Goal: Task Accomplishment & Management: Manage account settings

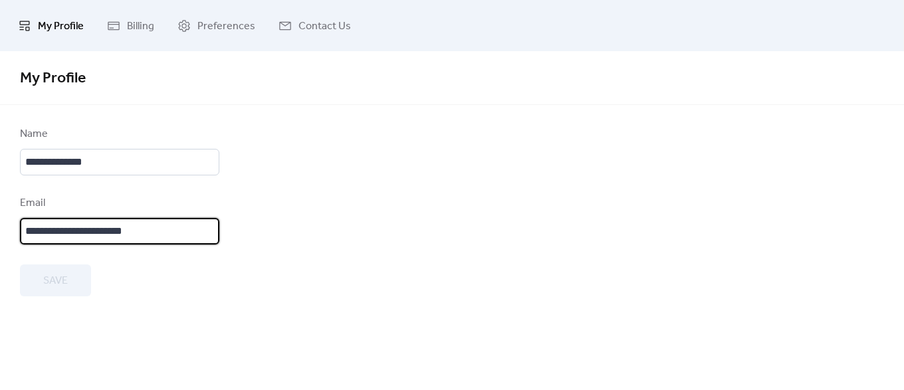
click at [67, 226] on input "**********" at bounding box center [119, 231] width 199 height 27
type input "**********"
click at [82, 286] on button "Save" at bounding box center [55, 281] width 71 height 32
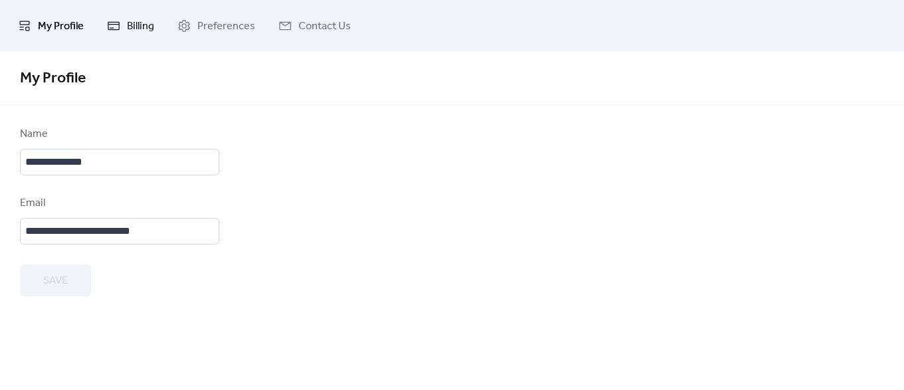
click at [152, 27] on span "Billing" at bounding box center [140, 26] width 27 height 21
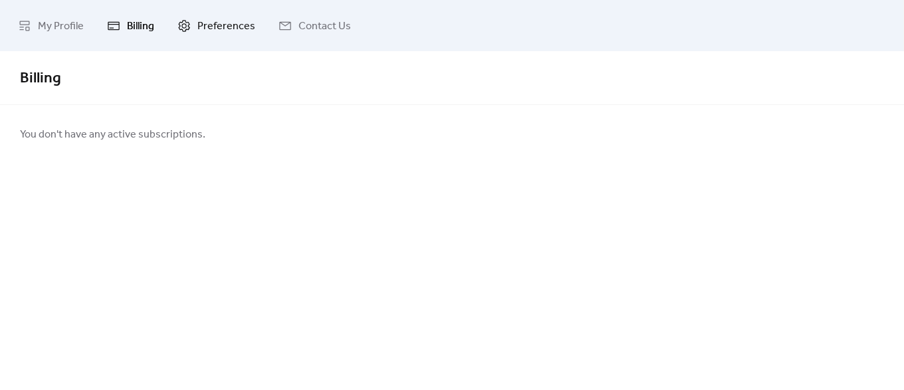
click at [197, 33] on span "Preferences" at bounding box center [226, 26] width 58 height 21
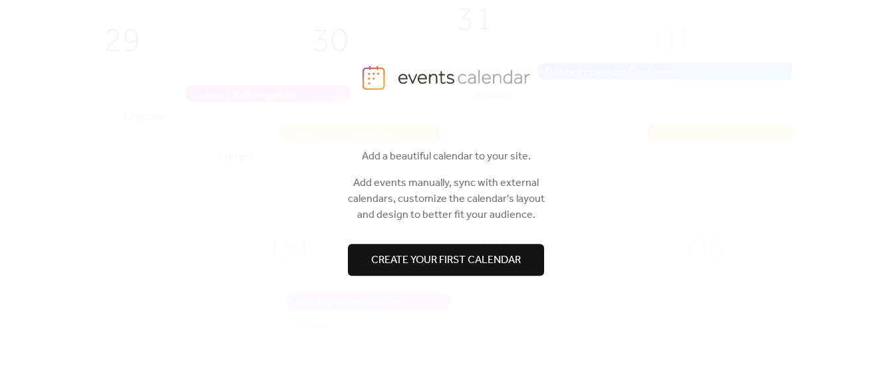
click at [387, 262] on span "Create your first calendar" at bounding box center [446, 261] width 150 height 16
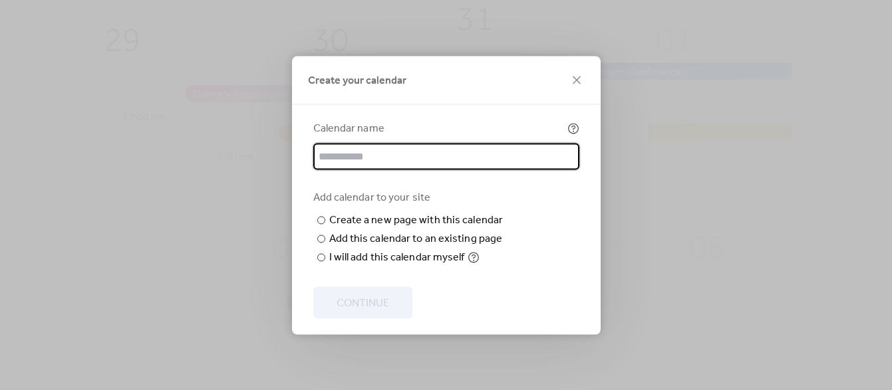
click at [368, 143] on input "text" at bounding box center [446, 156] width 266 height 27
type input "**********"
click at [0, 0] on input "text" at bounding box center [0, 0] width 0 height 0
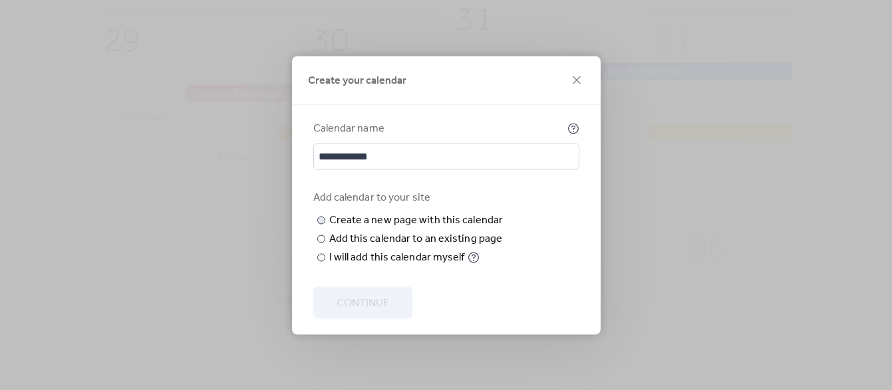
click at [0, 0] on input "text" at bounding box center [0, 0] width 0 height 0
click at [324, 265] on div "​" at bounding box center [319, 257] width 13 height 16
click at [348, 308] on span "Continue" at bounding box center [362, 303] width 53 height 16
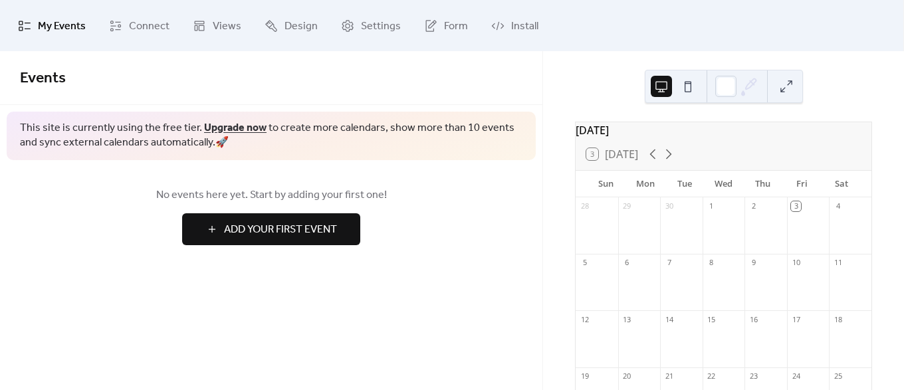
click at [252, 130] on link "Upgrade now" at bounding box center [235, 128] width 62 height 21
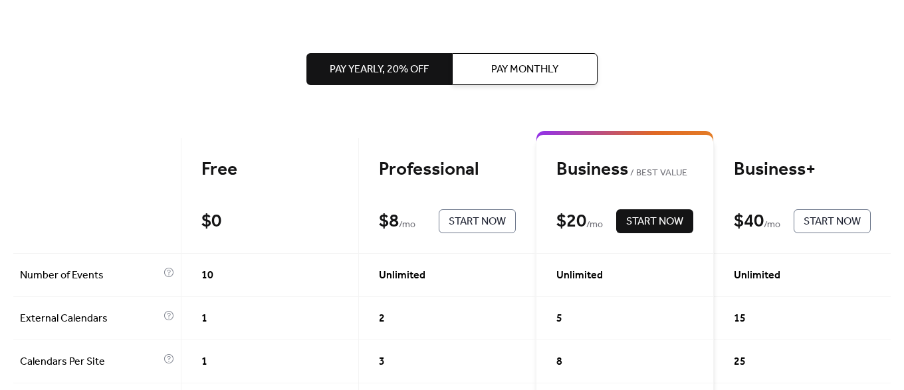
click at [517, 66] on span "Pay Monthly" at bounding box center [524, 70] width 67 height 16
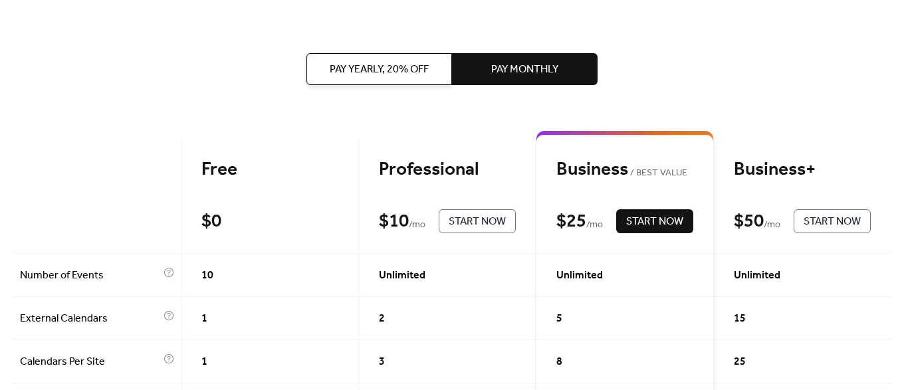
click at [461, 217] on span "Start Now" at bounding box center [477, 222] width 57 height 16
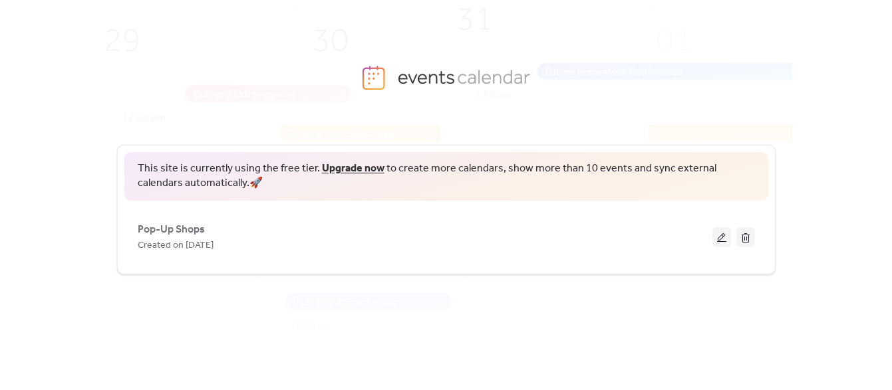
click at [721, 231] on button at bounding box center [721, 237] width 19 height 20
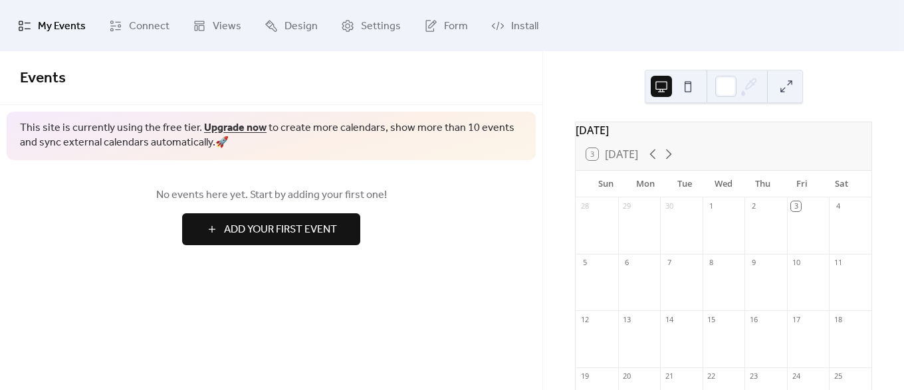
click at [243, 228] on span "Add Your First Event" at bounding box center [280, 230] width 113 height 16
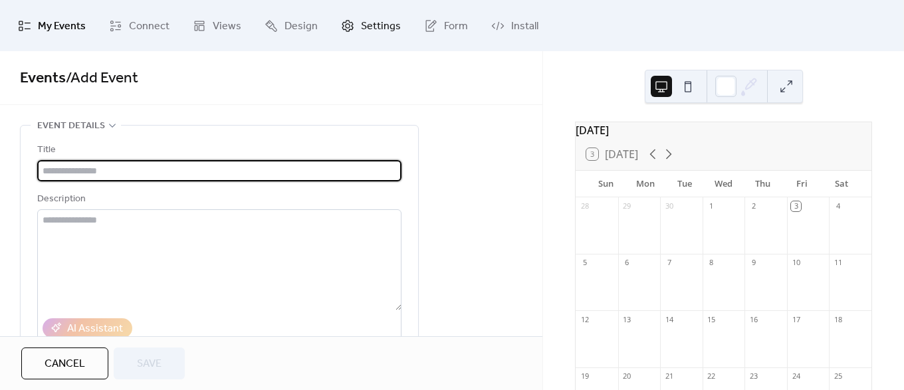
click at [363, 25] on span "Settings" at bounding box center [381, 26] width 40 height 21
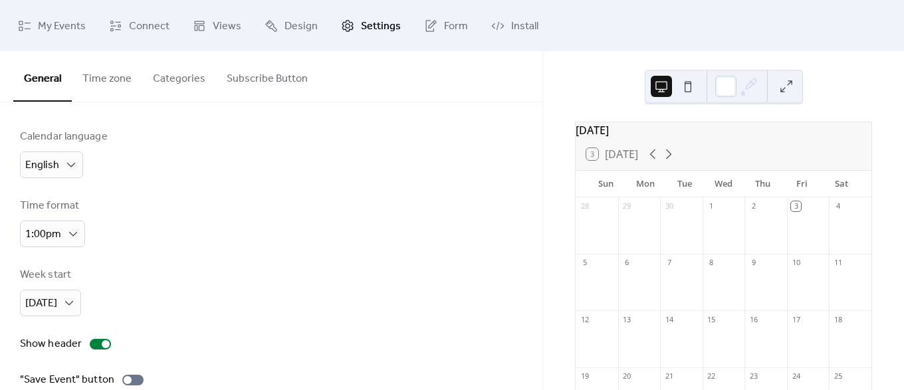
click at [198, 84] on button "Categories" at bounding box center [179, 75] width 74 height 49
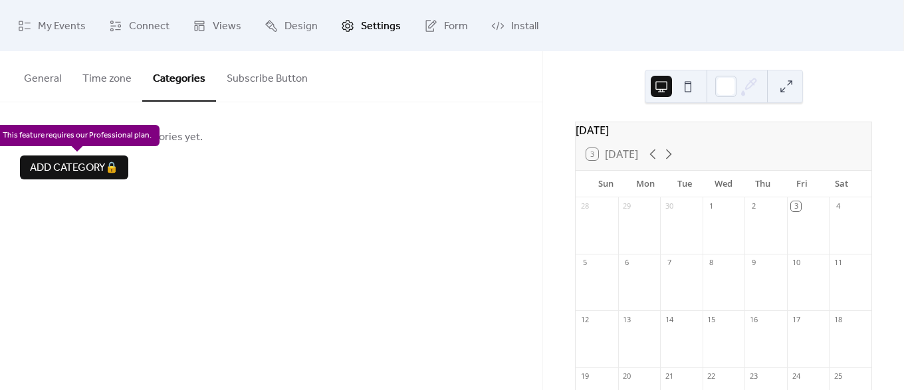
click at [109, 164] on div "Add category 🔒" at bounding box center [74, 168] width 108 height 24
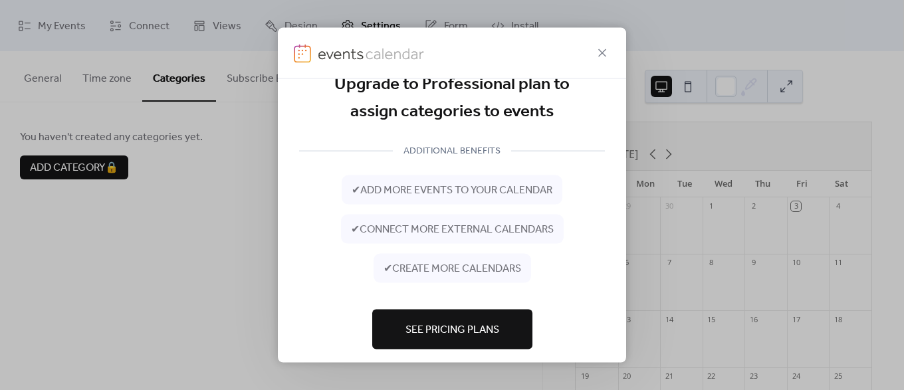
scroll to position [37, 0]
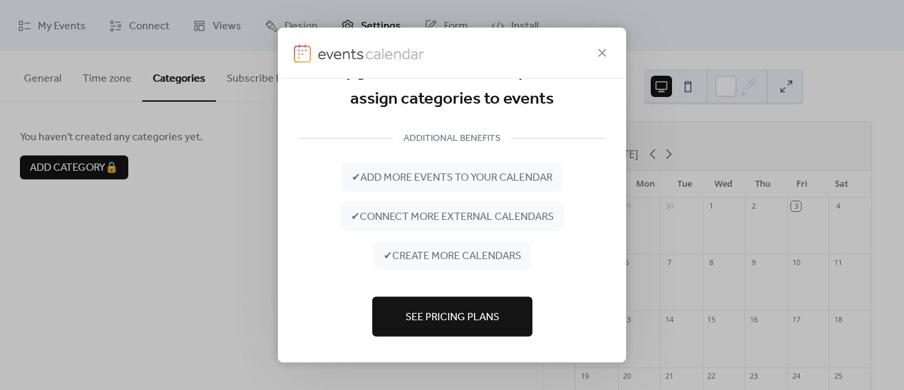
click at [431, 310] on span "See Pricing Plans" at bounding box center [453, 317] width 94 height 16
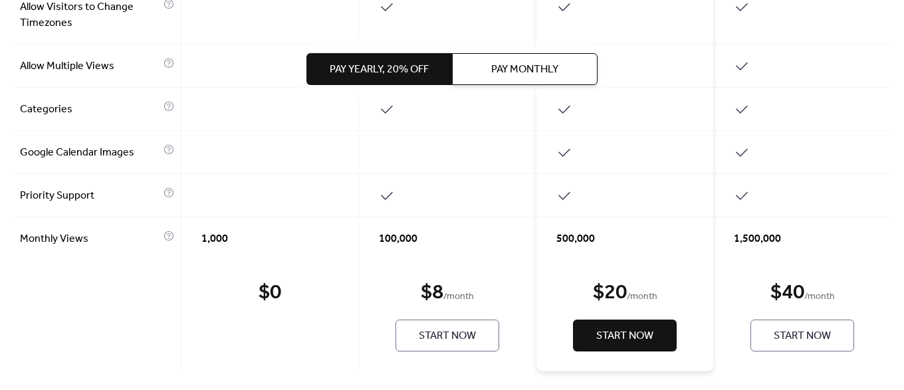
scroll to position [739, 0]
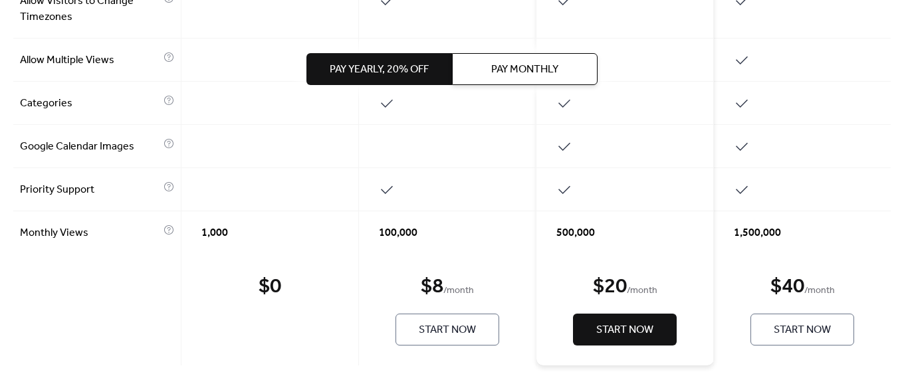
click at [556, 75] on span "Pay Monthly" at bounding box center [524, 70] width 67 height 16
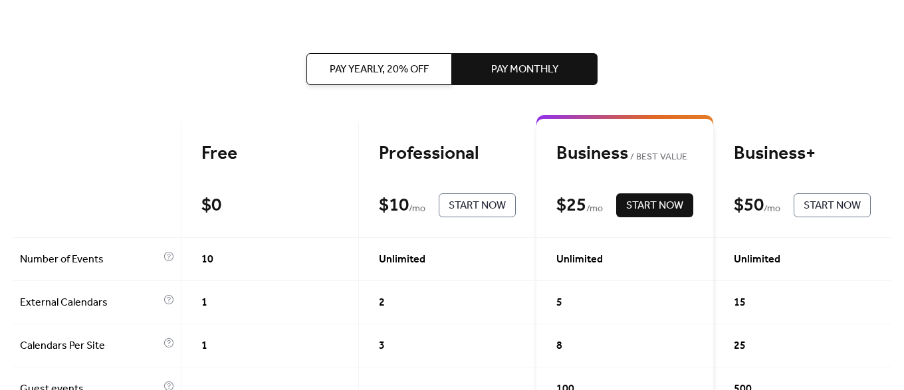
scroll to position [0, 0]
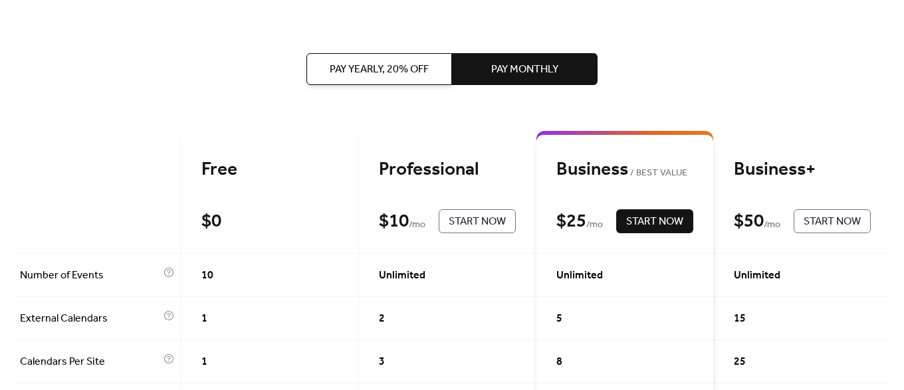
click at [635, 221] on span "Start Now" at bounding box center [654, 222] width 57 height 16
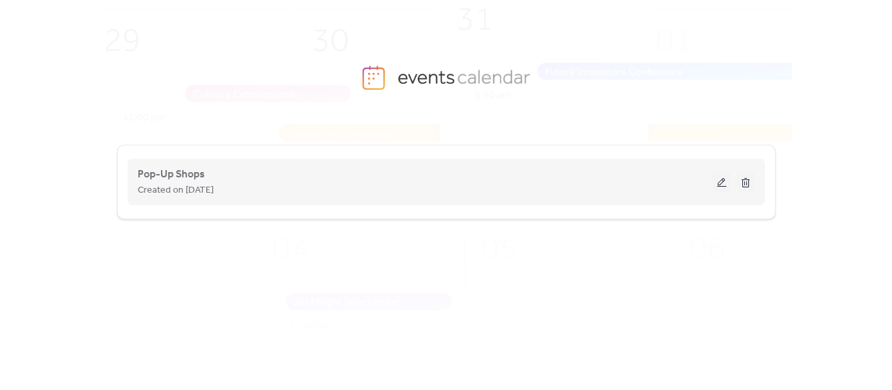
click at [716, 184] on button at bounding box center [721, 182] width 19 height 20
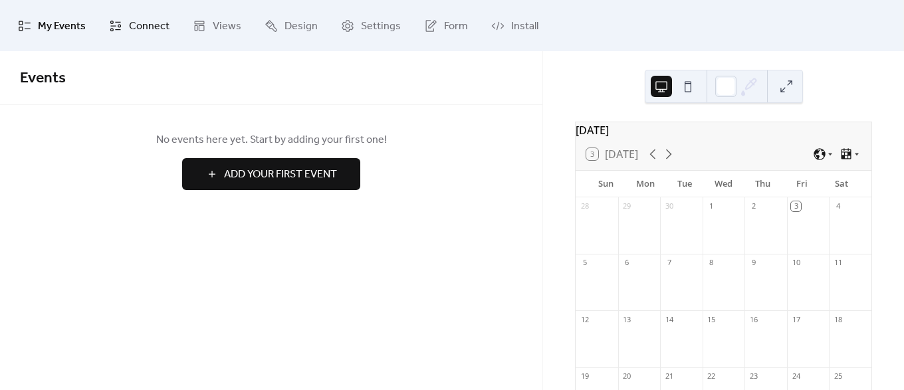
click at [151, 33] on span "Connect" at bounding box center [149, 26] width 41 height 21
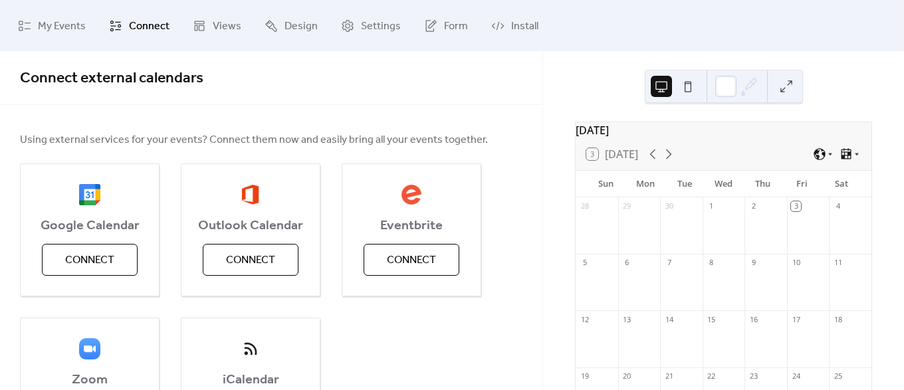
scroll to position [113, 0]
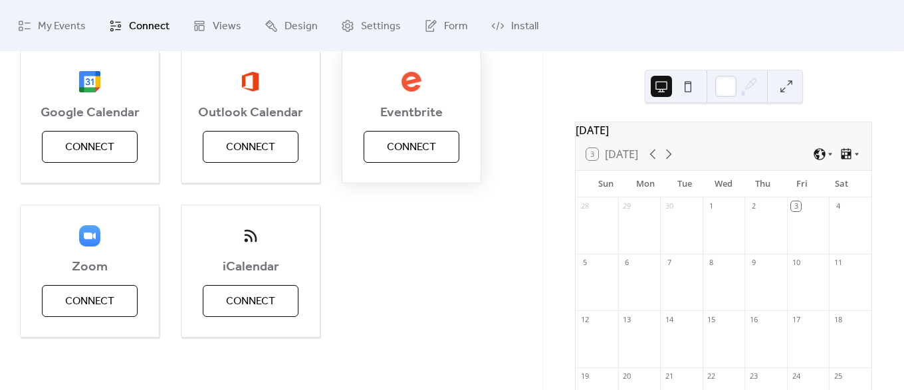
click at [393, 148] on span "Connect" at bounding box center [411, 148] width 49 height 16
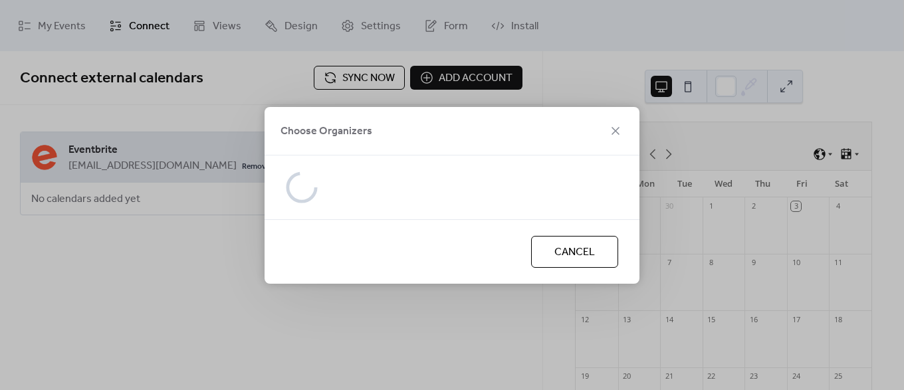
scroll to position [0, 0]
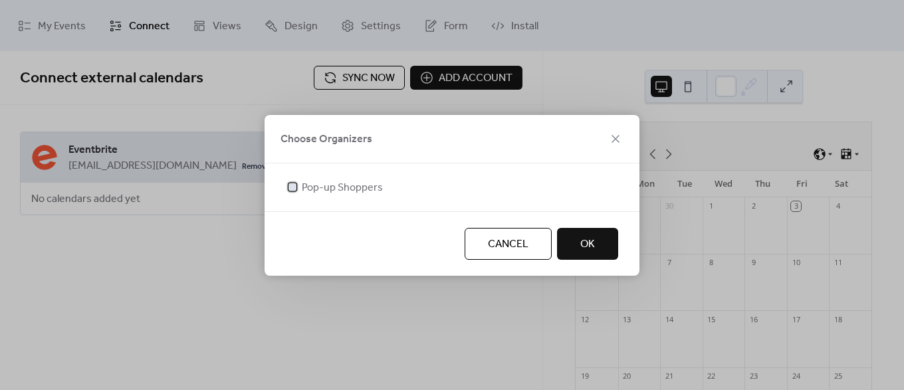
click at [295, 189] on div at bounding box center [293, 187] width 8 height 8
click at [576, 237] on button "OK" at bounding box center [587, 244] width 61 height 32
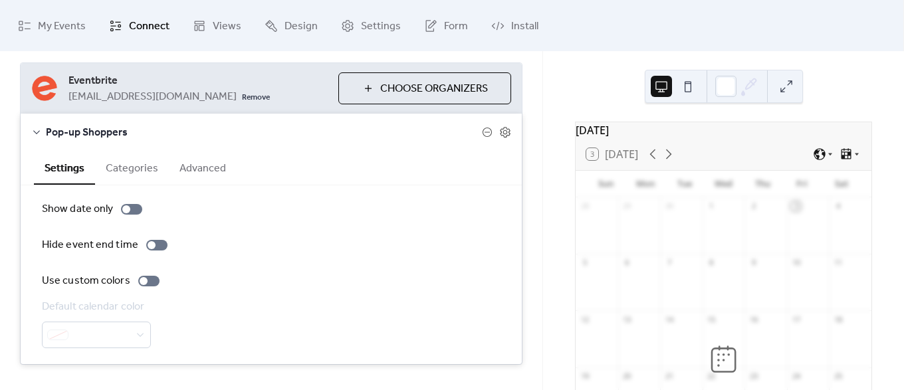
scroll to position [96, 0]
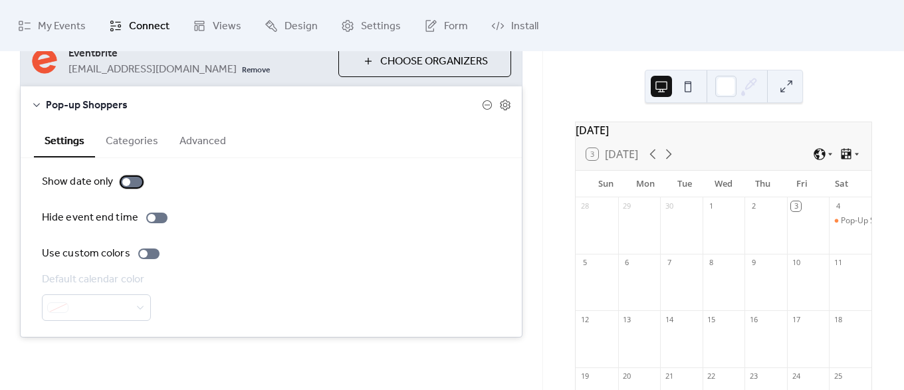
click at [126, 183] on div at bounding box center [126, 182] width 8 height 8
click at [103, 301] on div at bounding box center [96, 308] width 109 height 27
click at [133, 150] on button "Categories" at bounding box center [132, 140] width 74 height 33
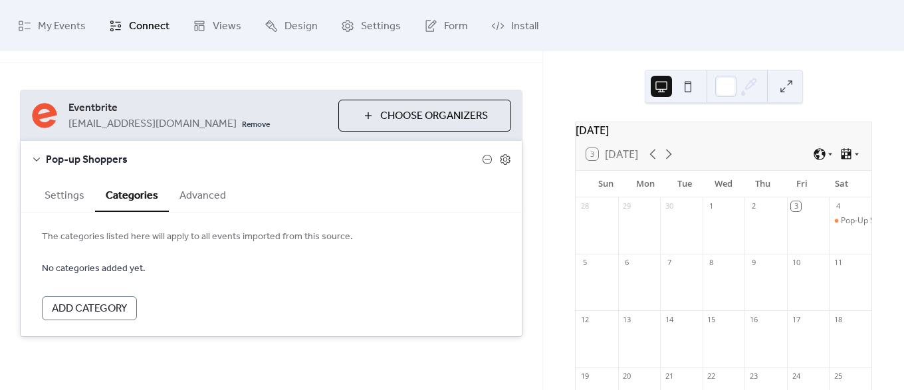
scroll to position [41, 0]
click at [100, 306] on span "Add Category" at bounding box center [89, 310] width 75 height 16
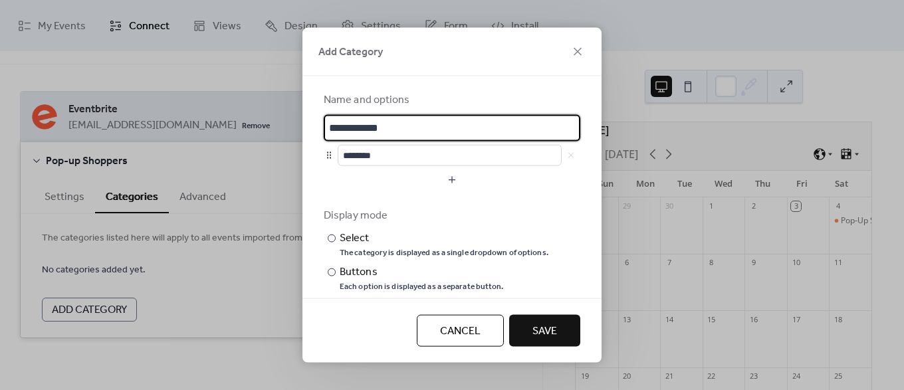
click at [389, 124] on input "**********" at bounding box center [452, 127] width 257 height 27
drag, startPoint x: 418, startPoint y: 131, endPoint x: 296, endPoint y: 118, distance: 123.0
click at [296, 118] on div "**********" at bounding box center [452, 195] width 904 height 390
type input "**********"
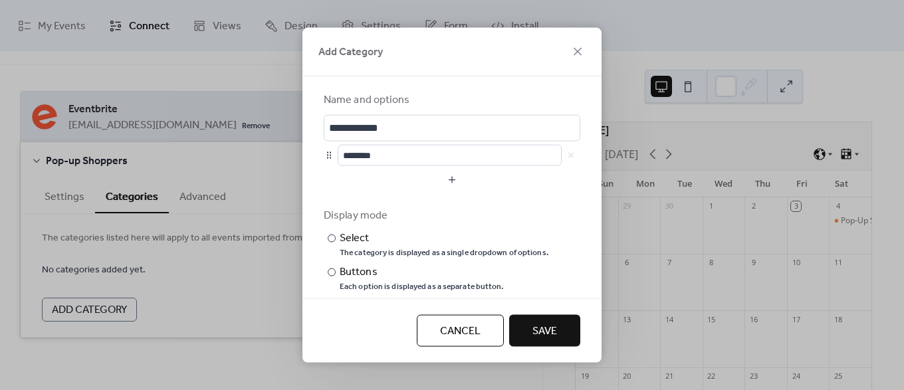
click at [486, 87] on div "**********" at bounding box center [451, 187] width 299 height 223
click at [336, 270] on div "​" at bounding box center [330, 272] width 13 height 16
click at [542, 329] on span "Save" at bounding box center [545, 332] width 25 height 16
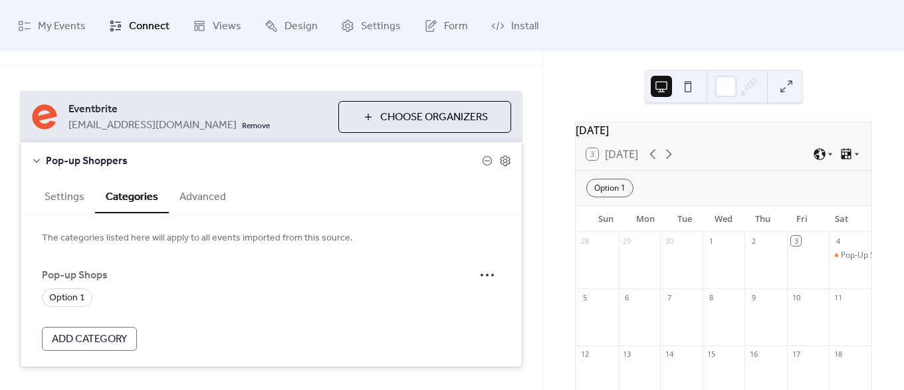
click at [193, 200] on button "Advanced" at bounding box center [203, 196] width 68 height 33
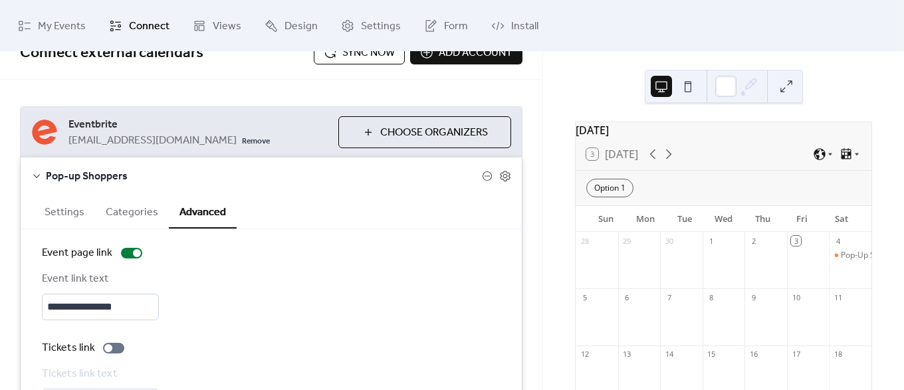
scroll to position [0, 0]
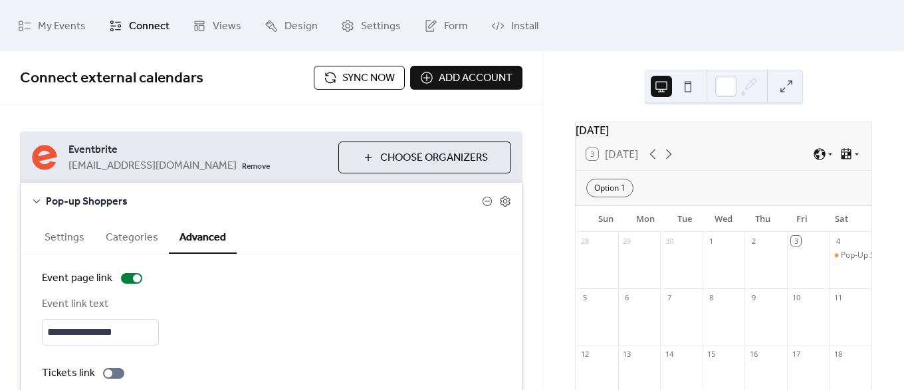
click at [69, 234] on button "Settings" at bounding box center [64, 236] width 61 height 33
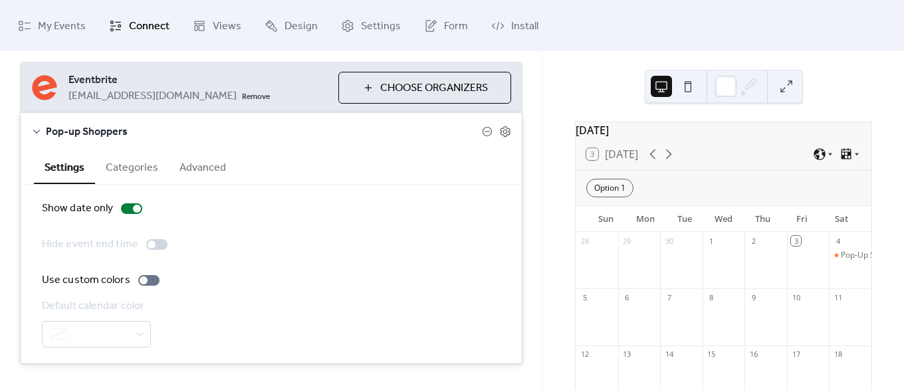
scroll to position [96, 0]
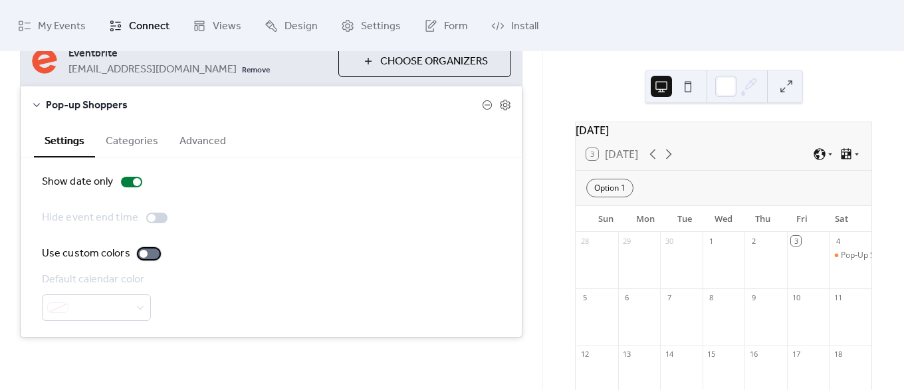
click at [147, 249] on div at bounding box center [148, 254] width 21 height 11
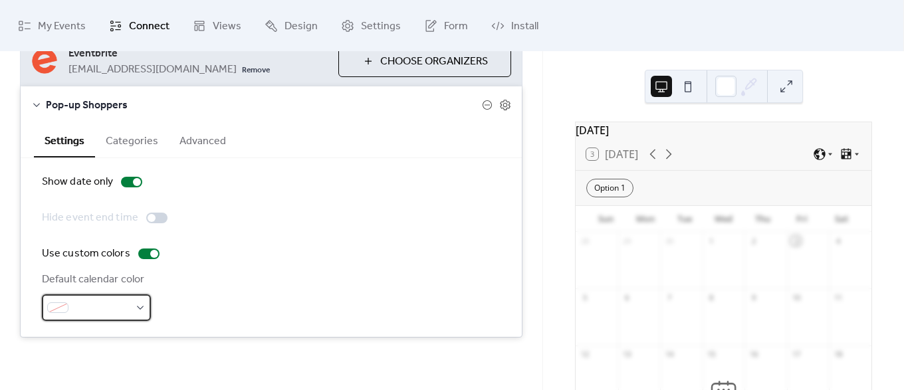
click at [106, 299] on div at bounding box center [96, 308] width 109 height 27
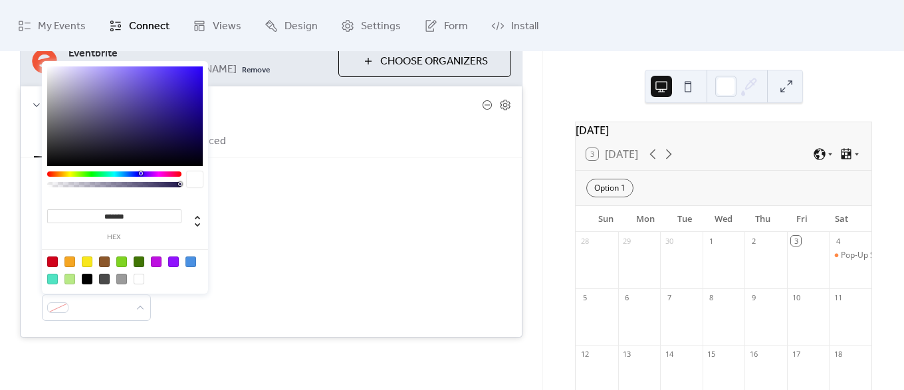
click at [187, 261] on div at bounding box center [190, 262] width 11 height 11
type input "*******"
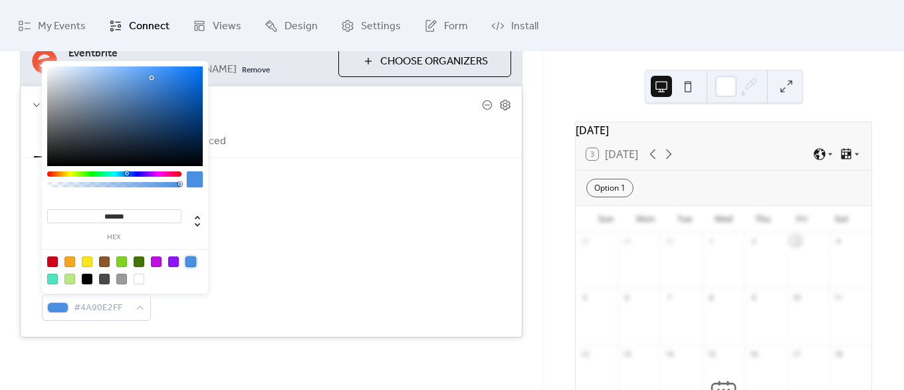
click at [173, 312] on div "Default calendar color #4A90E2FF" at bounding box center [271, 296] width 459 height 49
click at [118, 300] on span "#4A90E2FF" at bounding box center [102, 308] width 56 height 16
click at [73, 261] on div at bounding box center [69, 262] width 11 height 11
type input "*******"
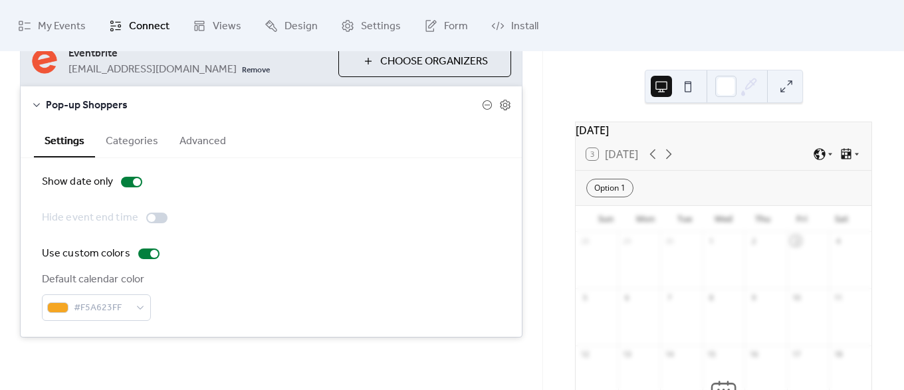
click at [267, 259] on div "Use custom colors" at bounding box center [271, 254] width 459 height 16
click at [129, 300] on span "#F5A623FF" at bounding box center [102, 308] width 56 height 16
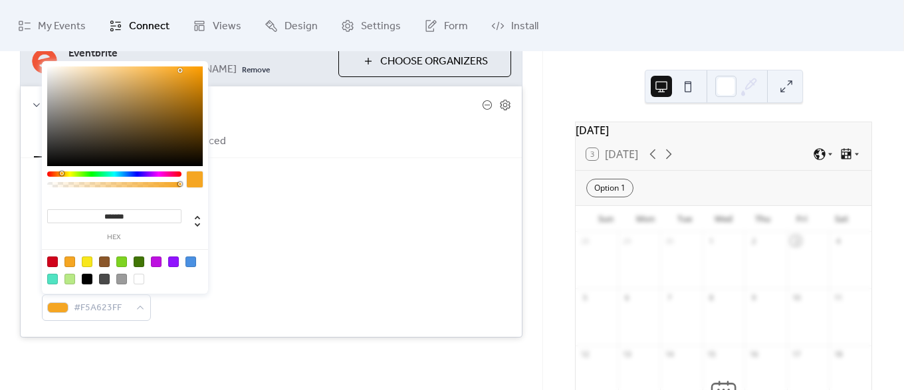
click at [191, 257] on div at bounding box center [190, 262] width 11 height 11
type input "*******"
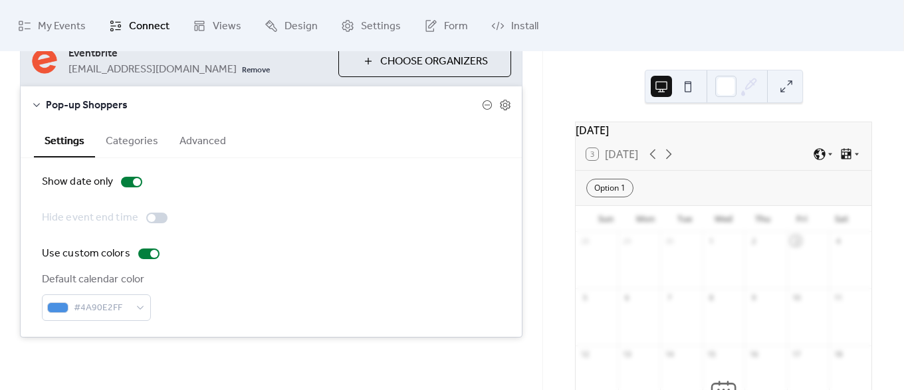
click at [293, 255] on div "Use custom colors" at bounding box center [271, 254] width 459 height 16
click at [126, 156] on button "Categories" at bounding box center [132, 140] width 74 height 33
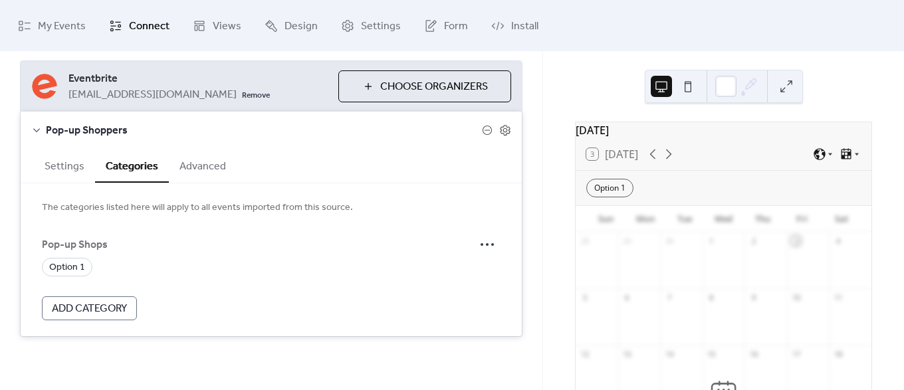
scroll to position [70, 0]
click at [60, 169] on button "Settings" at bounding box center [64, 166] width 61 height 33
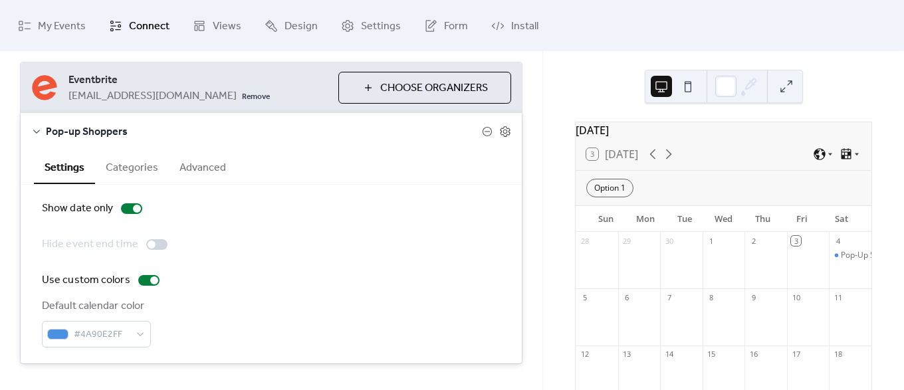
click at [108, 132] on span "Pop-up Shoppers" at bounding box center [264, 132] width 436 height 16
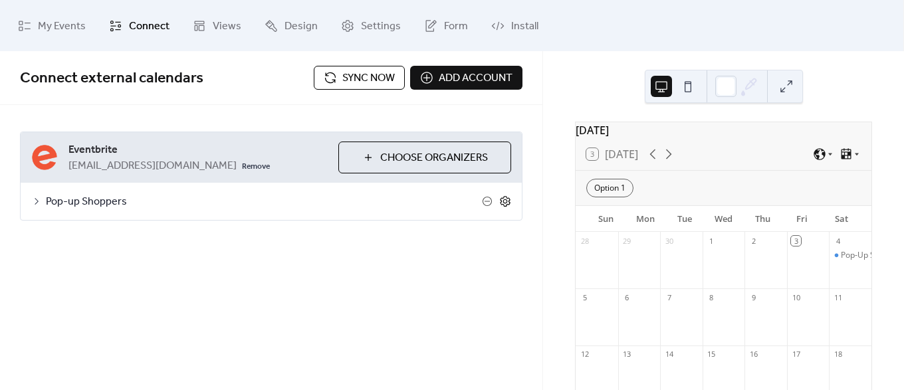
click at [505, 201] on icon at bounding box center [505, 201] width 12 height 12
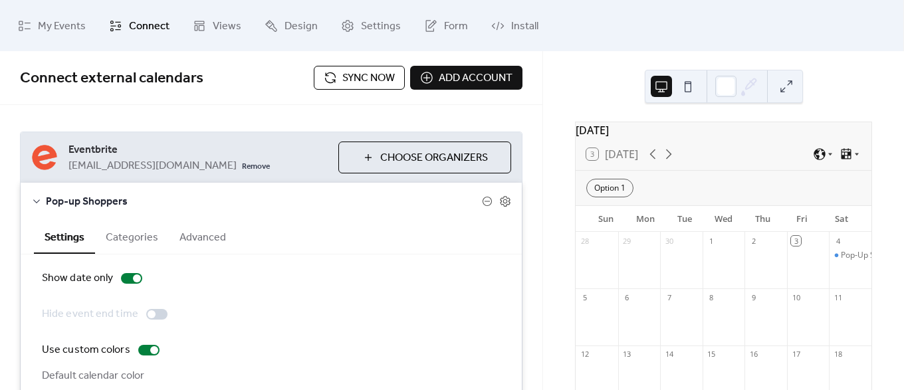
click at [46, 200] on span "Pop-up Shoppers" at bounding box center [264, 202] width 436 height 16
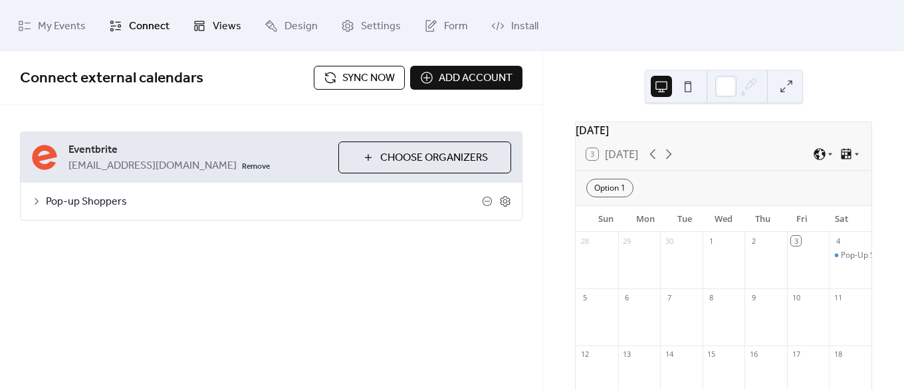
click at [204, 13] on link "Views" at bounding box center [217, 25] width 68 height 41
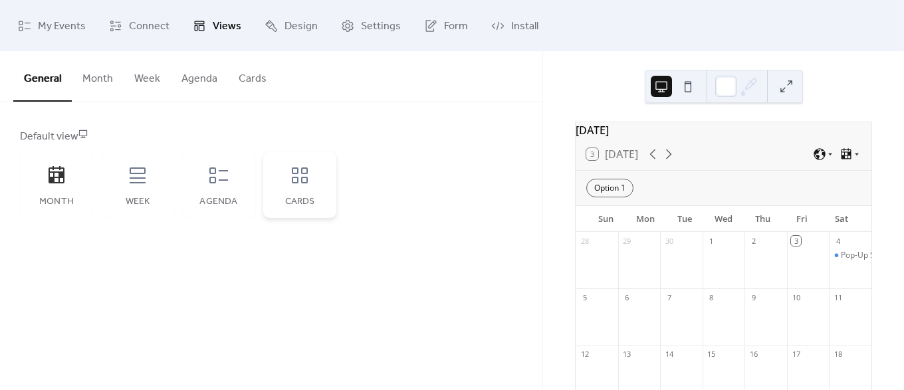
click at [316, 180] on div "Cards" at bounding box center [299, 185] width 73 height 66
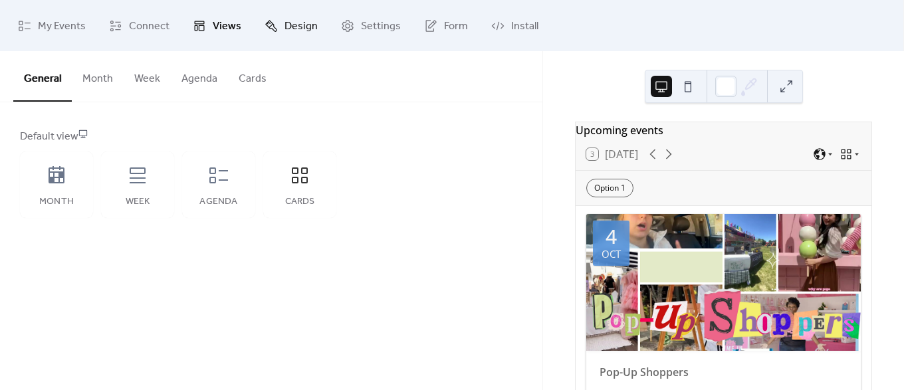
click at [285, 29] on span "Design" at bounding box center [301, 26] width 33 height 21
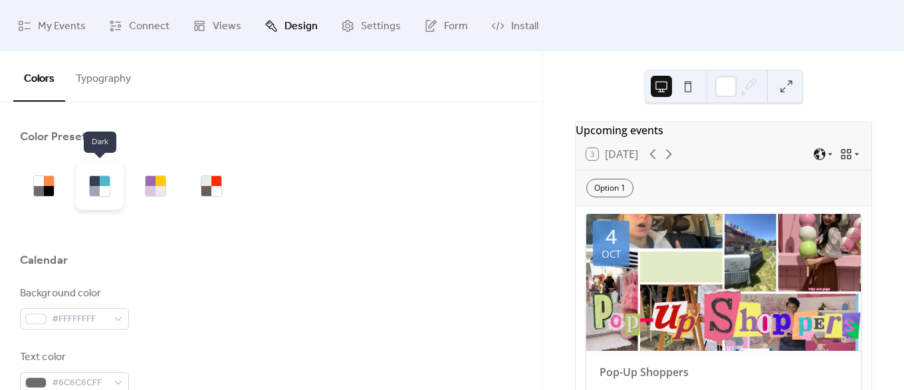
click at [111, 187] on div at bounding box center [100, 186] width 48 height 48
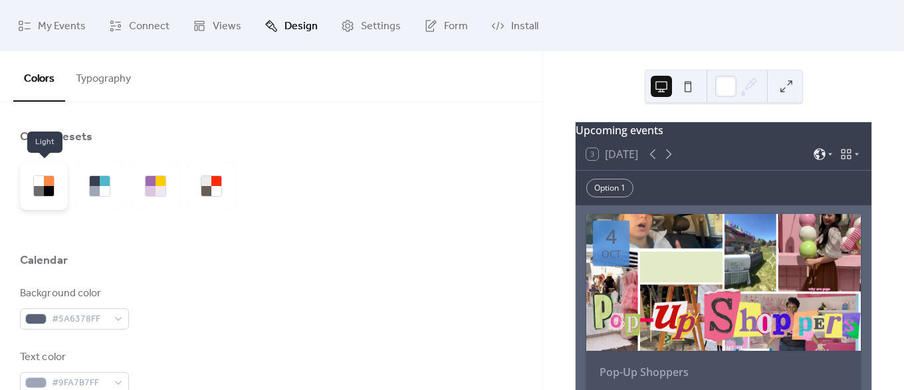
click at [51, 189] on div at bounding box center [49, 191] width 10 height 10
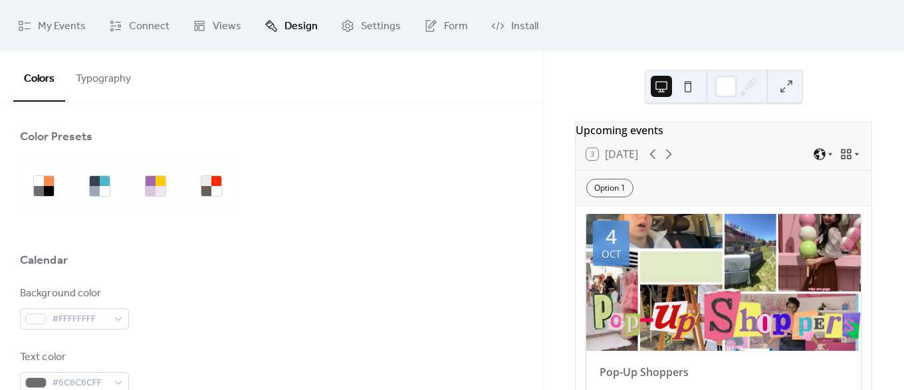
click at [213, 237] on div at bounding box center [271, 231] width 503 height 43
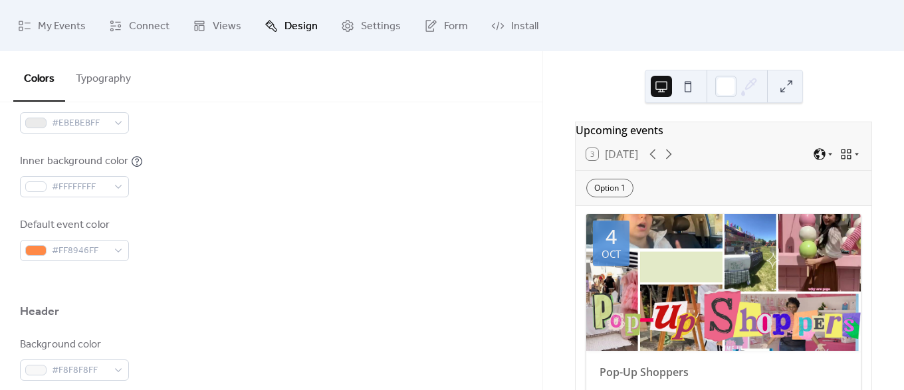
scroll to position [193, 0]
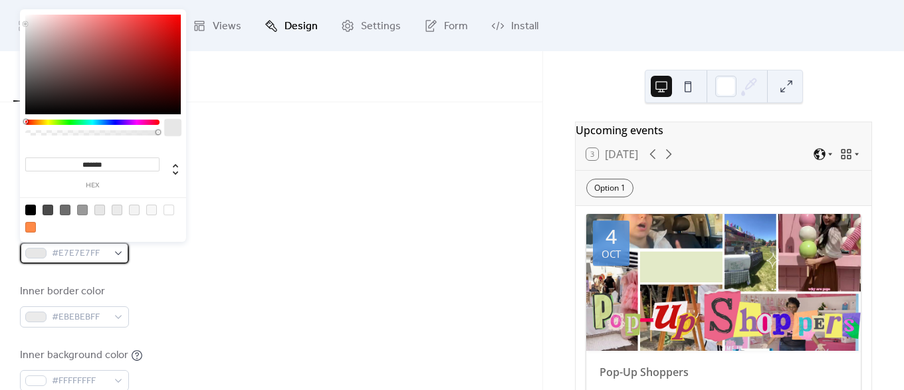
click at [50, 247] on div "#E7E7E7FF" at bounding box center [74, 253] width 109 height 21
click at [169, 208] on div at bounding box center [169, 210] width 11 height 11
type input "*******"
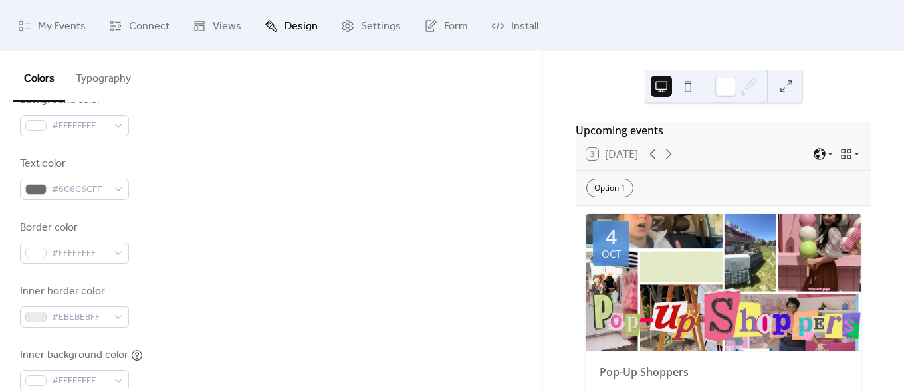
click at [218, 223] on div "Border color #FFFFFFFF" at bounding box center [271, 242] width 503 height 44
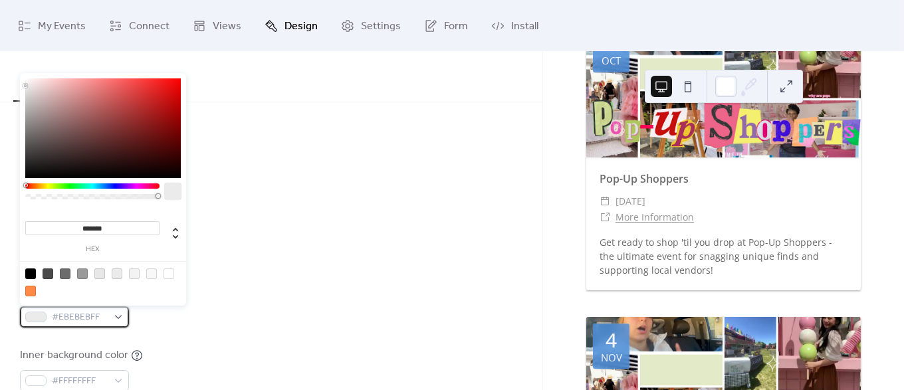
click at [59, 310] on span "#EBEBEBFF" at bounding box center [80, 318] width 56 height 16
click at [165, 269] on div at bounding box center [169, 274] width 11 height 11
type input "*******"
click at [240, 265] on div "Background color #FFFFFFFF Text color #6C6C6CFF Border color #FFFFFFFF Inner bo…" at bounding box center [271, 273] width 503 height 363
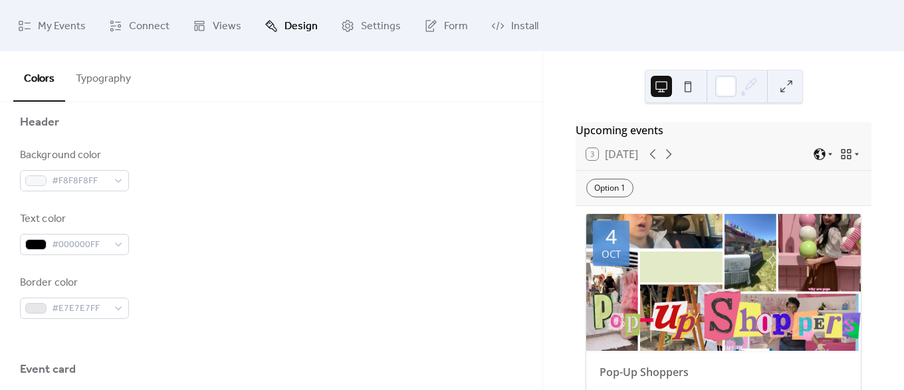
scroll to position [581, 0]
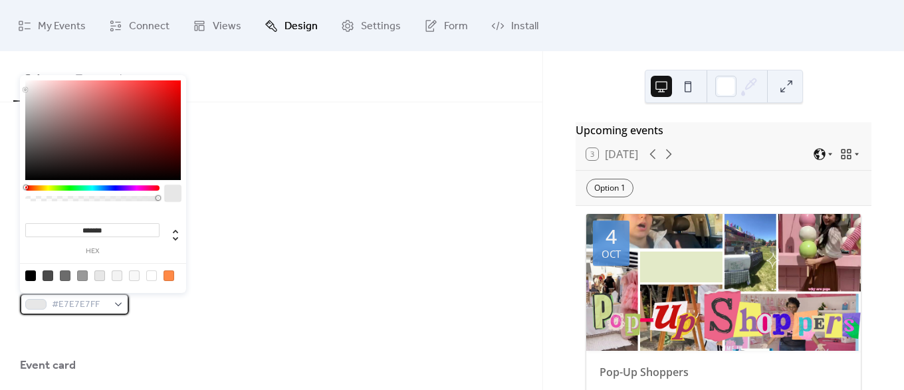
click at [74, 297] on span "#E7E7E7FF" at bounding box center [80, 305] width 56 height 16
click at [148, 274] on div at bounding box center [151, 276] width 11 height 11
type input "*******"
click at [288, 255] on div "Background color #F8F8F8FF Text color #000000FF Border color #FFFFFFFF" at bounding box center [271, 230] width 503 height 172
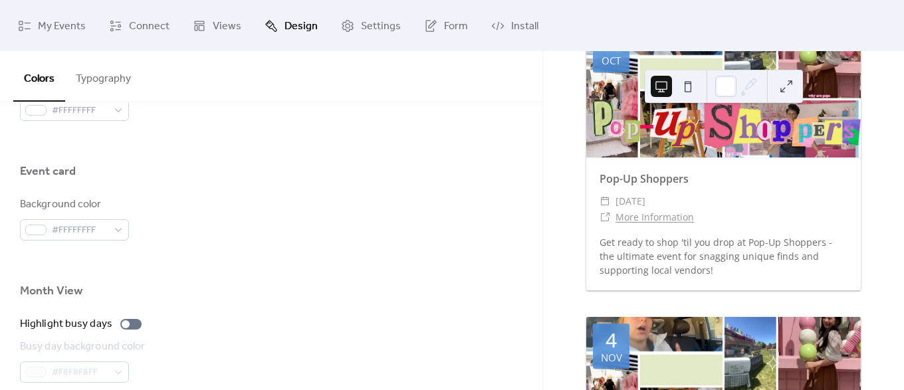
scroll to position [969, 0]
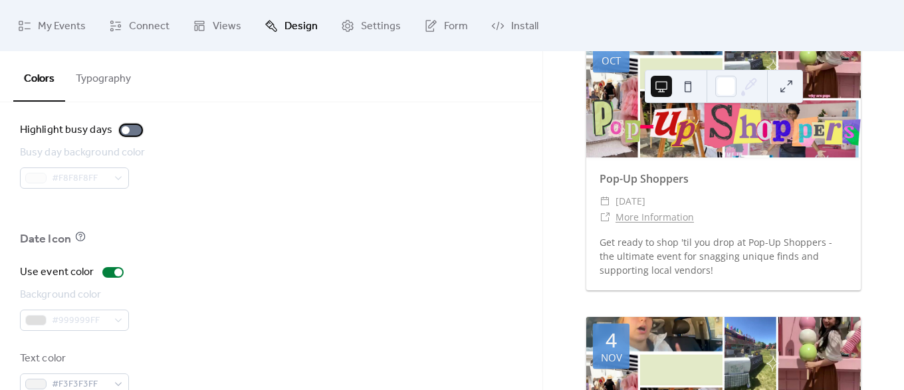
click at [122, 131] on div at bounding box center [126, 130] width 8 height 8
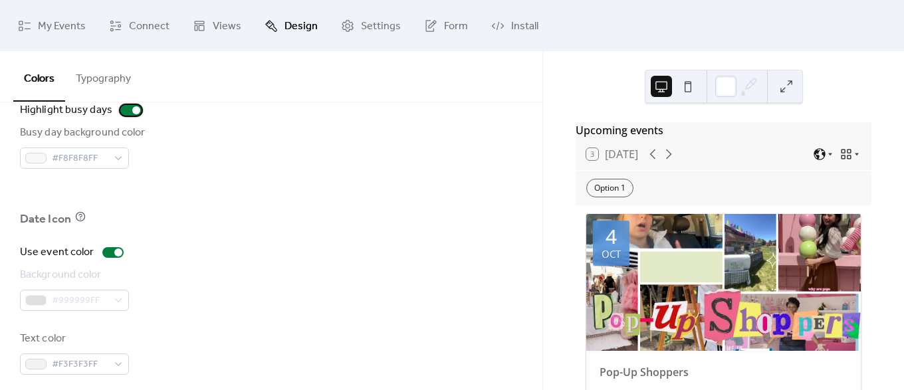
scroll to position [1000, 0]
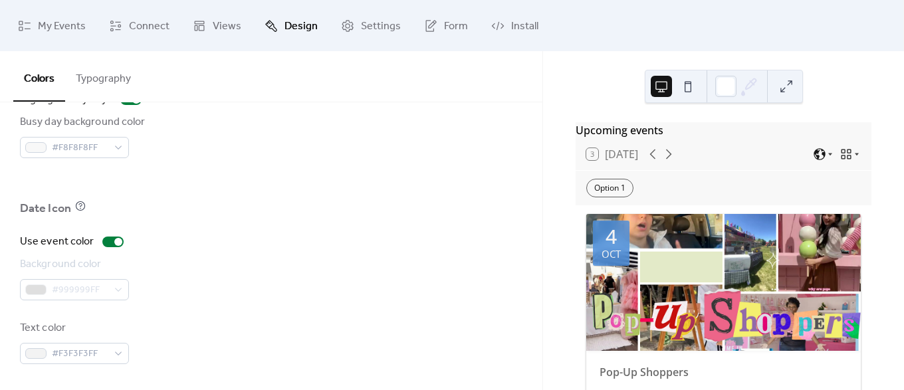
click at [76, 286] on div "#999999FF" at bounding box center [74, 289] width 109 height 21
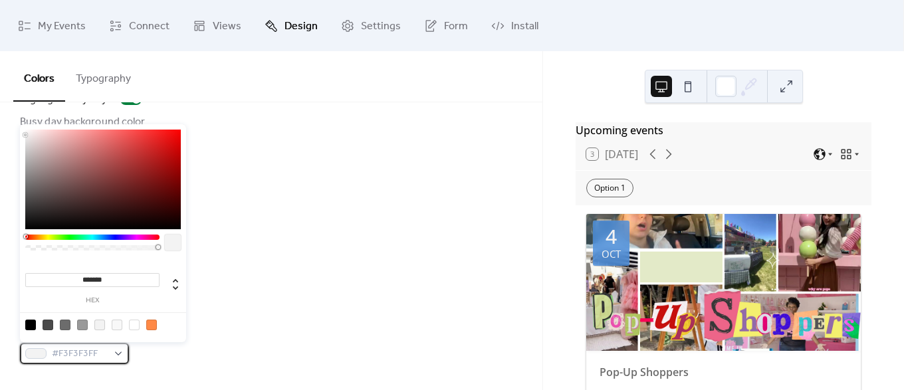
click at [84, 347] on span "#F3F3F3FF" at bounding box center [80, 354] width 56 height 16
click at [278, 280] on div "Background color #999999FF" at bounding box center [271, 279] width 503 height 44
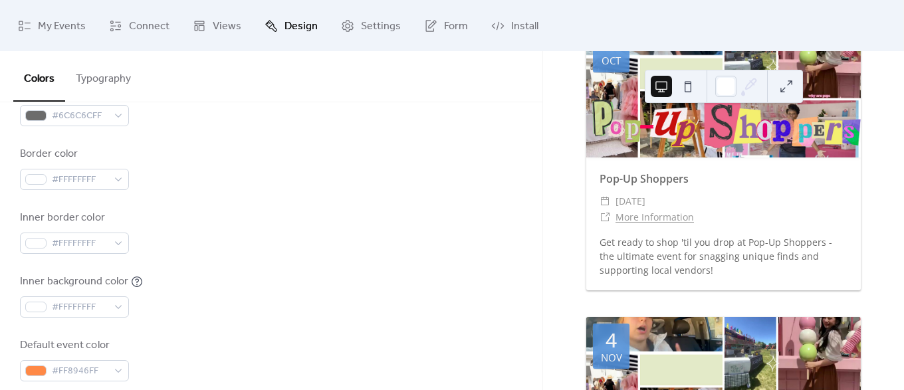
scroll to position [0, 0]
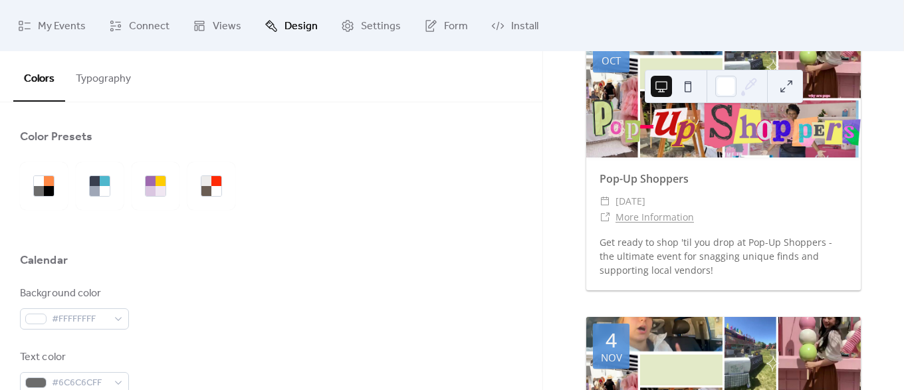
click at [111, 82] on button "Typography" at bounding box center [103, 75] width 76 height 49
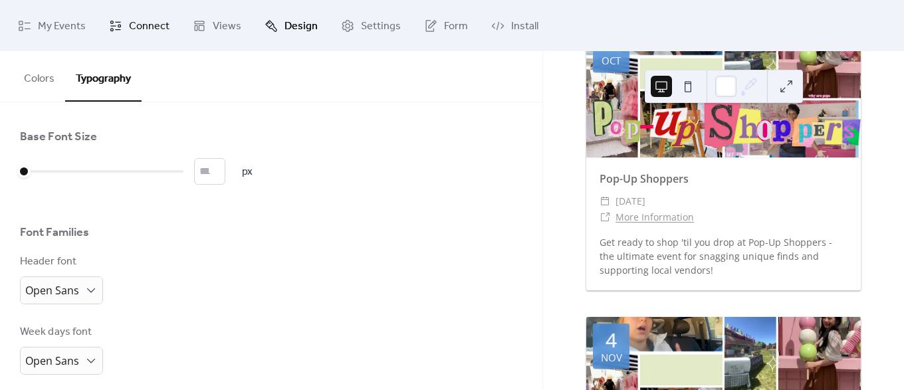
click at [144, 29] on span "Connect" at bounding box center [149, 26] width 41 height 21
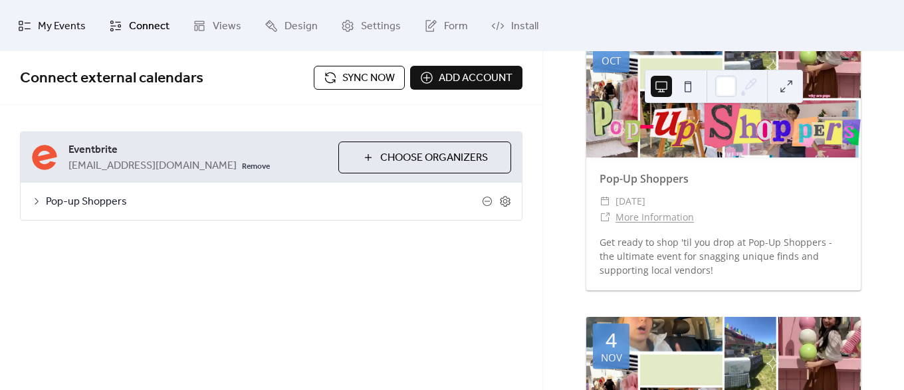
click at [80, 25] on span "My Events" at bounding box center [62, 26] width 48 height 21
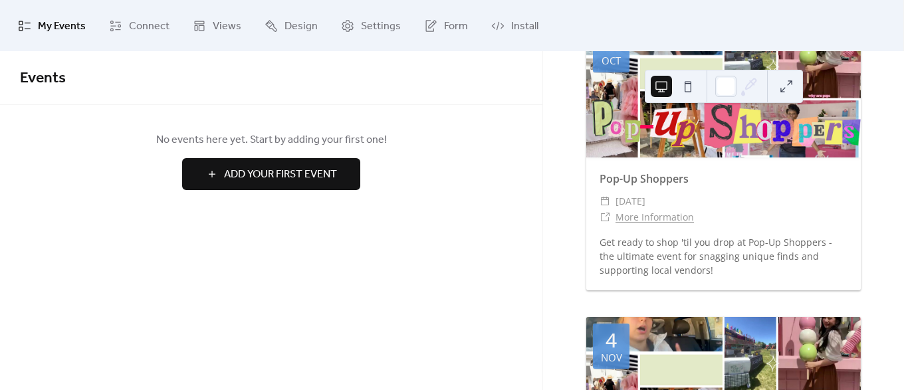
click at [242, 180] on span "Add Your First Event" at bounding box center [280, 175] width 113 height 16
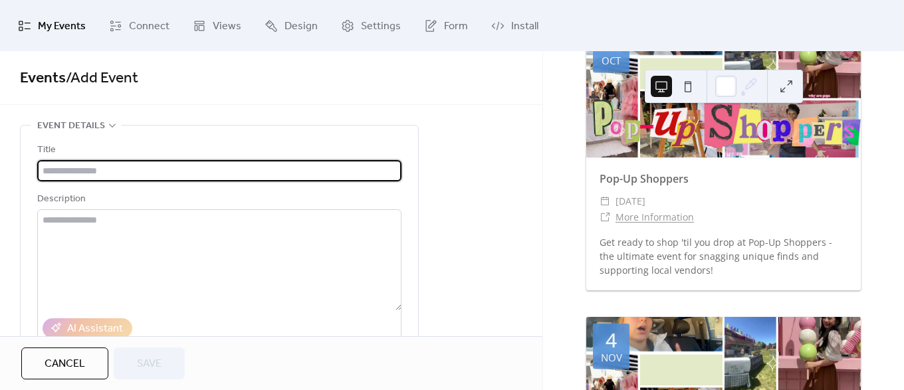
click at [166, 178] on input "text" at bounding box center [219, 170] width 364 height 21
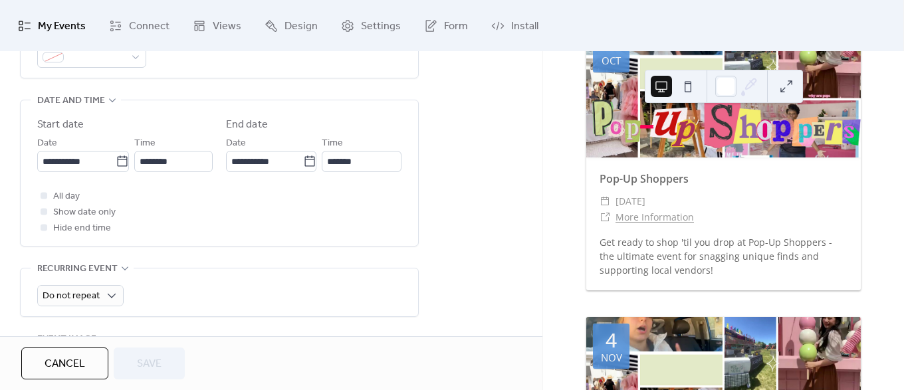
scroll to position [645, 0]
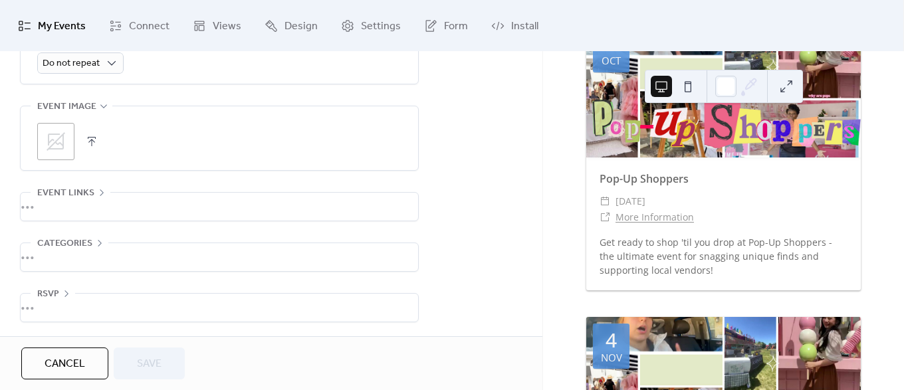
click at [81, 187] on span "Event links" at bounding box center [65, 193] width 57 height 16
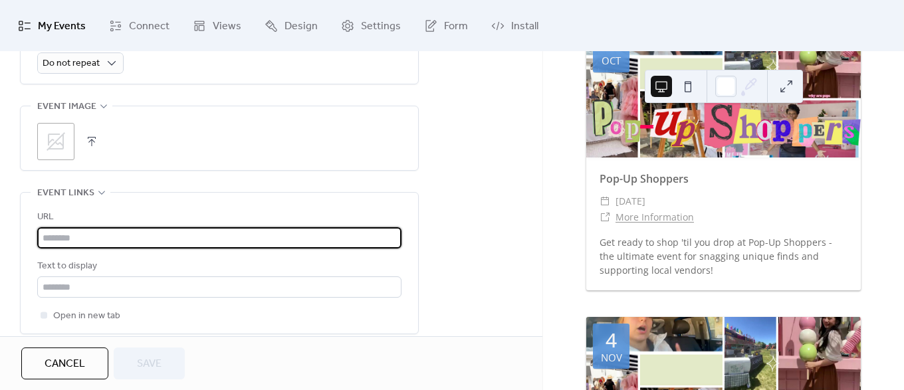
click at [81, 229] on input "text" at bounding box center [219, 237] width 364 height 21
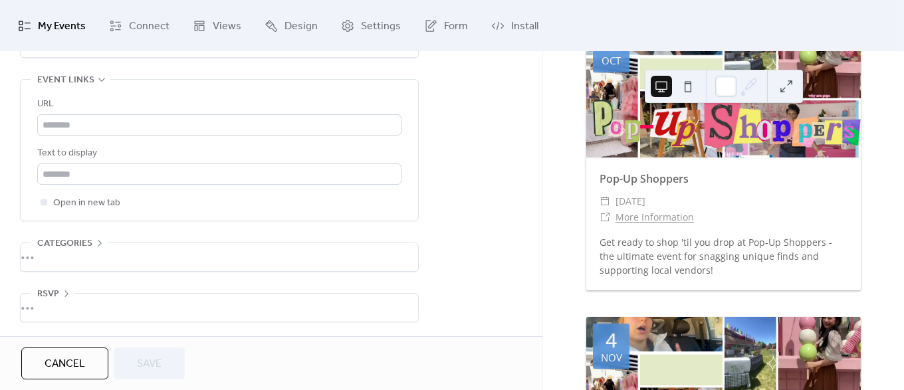
click at [88, 236] on span "Categories" at bounding box center [64, 244] width 55 height 16
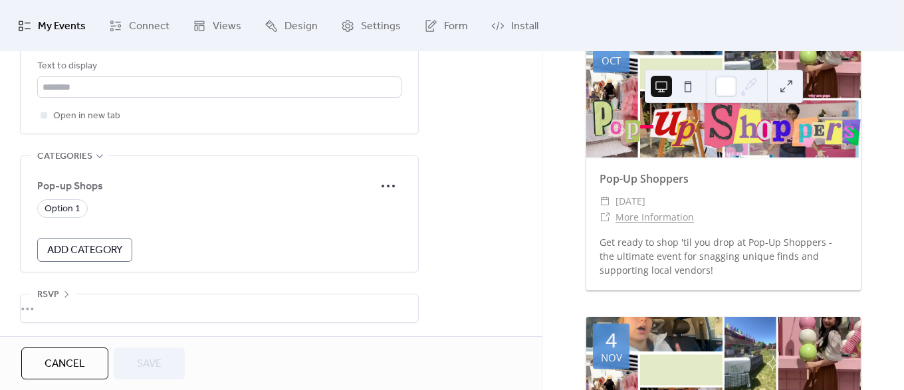
click at [59, 295] on div "•••" at bounding box center [220, 309] width 398 height 28
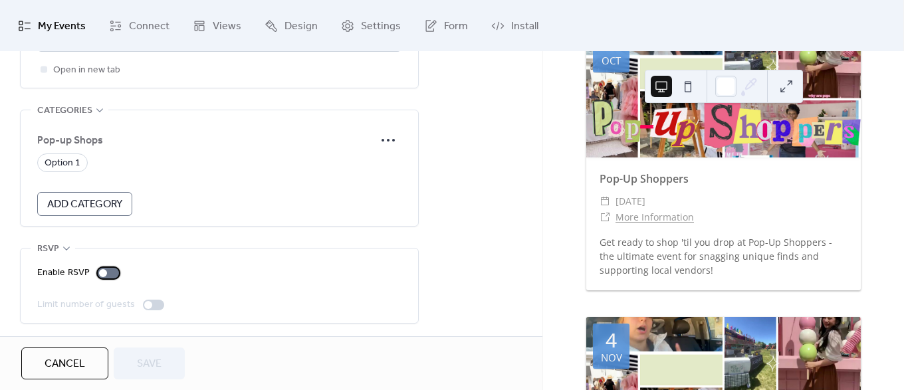
click at [99, 269] on div at bounding box center [103, 273] width 8 height 8
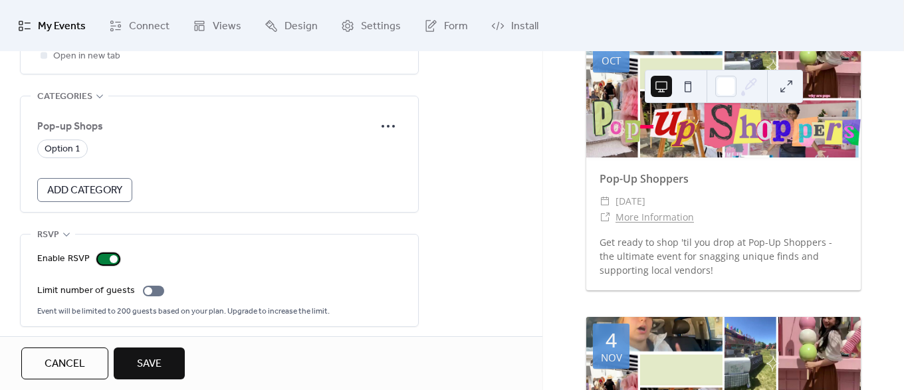
scroll to position [908, 0]
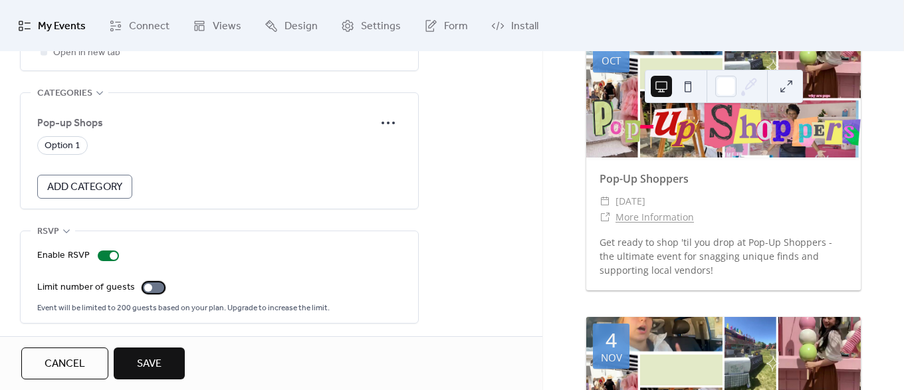
click at [144, 284] on div at bounding box center [148, 288] width 8 height 8
click at [205, 30] on link "Views" at bounding box center [217, 25] width 68 height 41
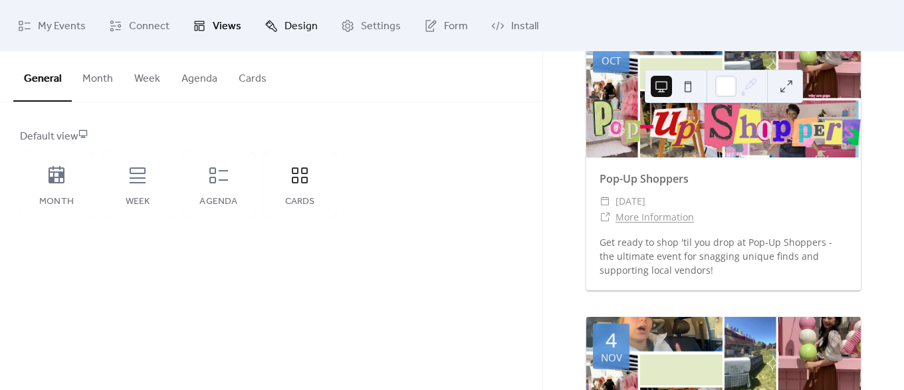
click at [285, 29] on span "Design" at bounding box center [301, 26] width 33 height 21
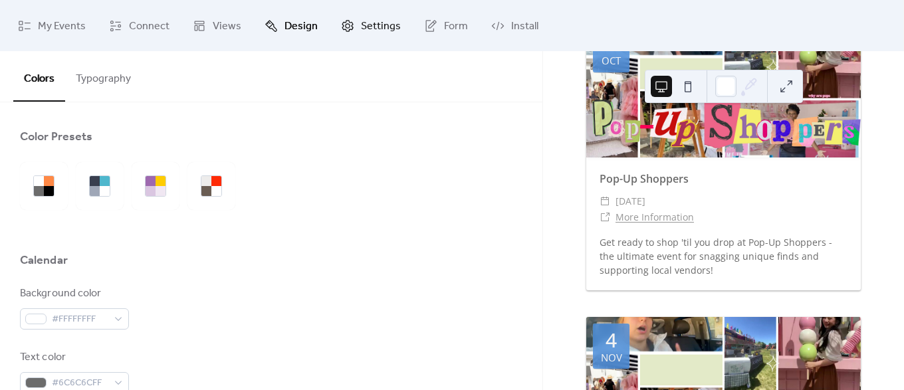
click at [362, 29] on span "Settings" at bounding box center [381, 26] width 40 height 21
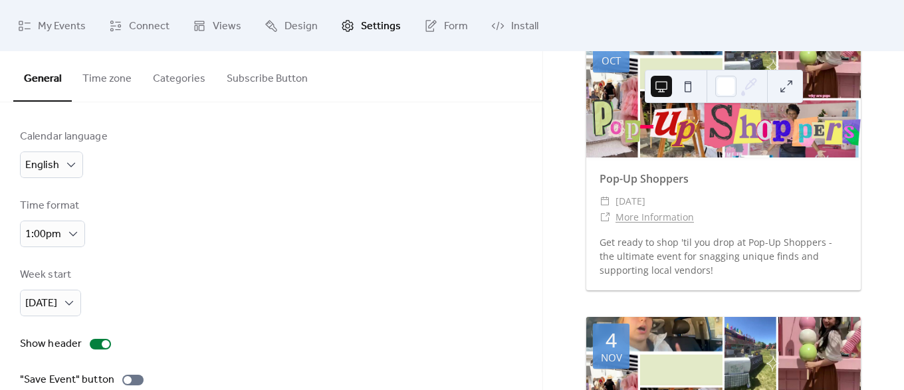
scroll to position [120, 0]
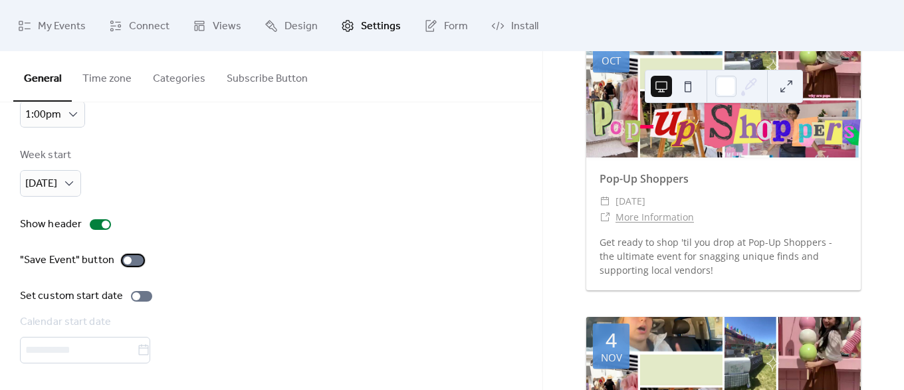
click at [132, 256] on div at bounding box center [132, 260] width 21 height 11
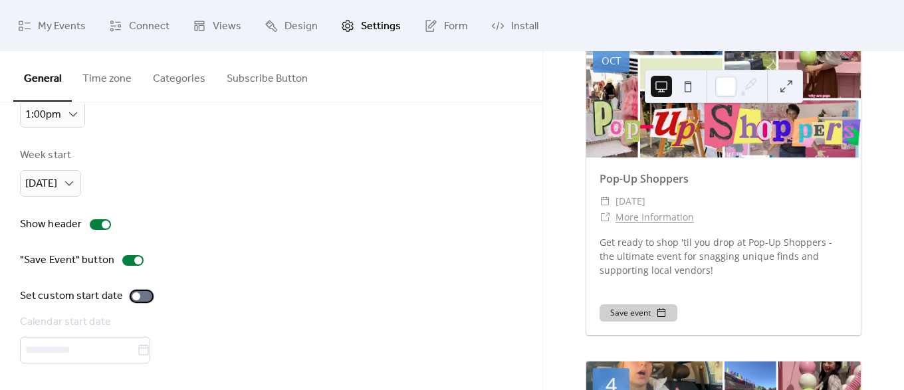
click at [133, 293] on div at bounding box center [136, 297] width 8 height 8
click at [446, 17] on span "Form" at bounding box center [456, 26] width 24 height 21
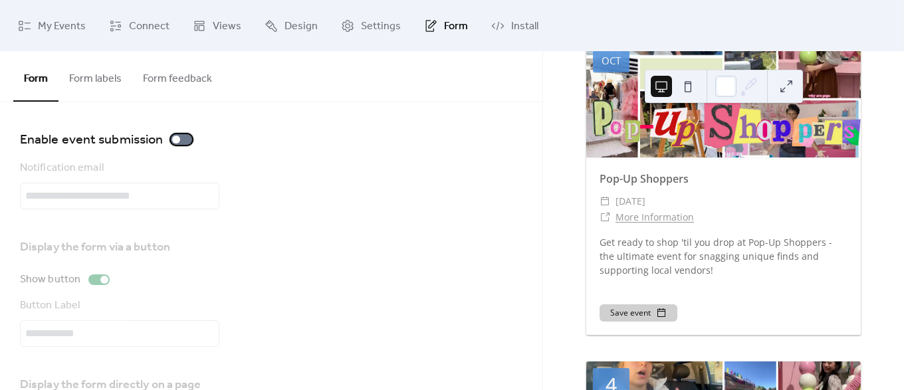
click at [187, 134] on div at bounding box center [181, 139] width 21 height 11
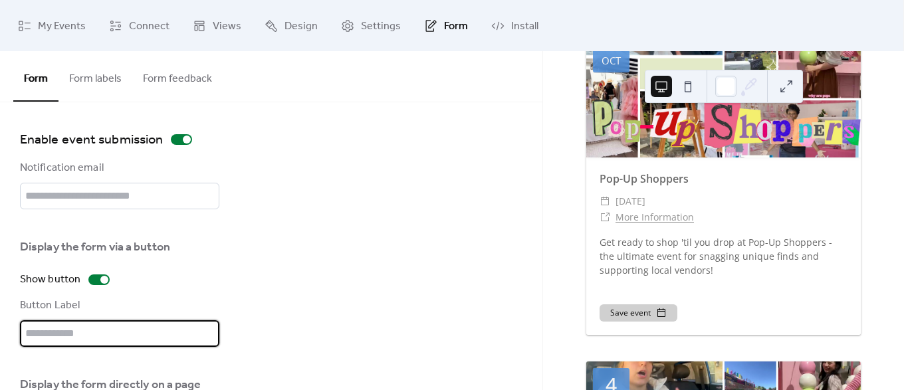
click at [35, 332] on input "text" at bounding box center [119, 333] width 199 height 27
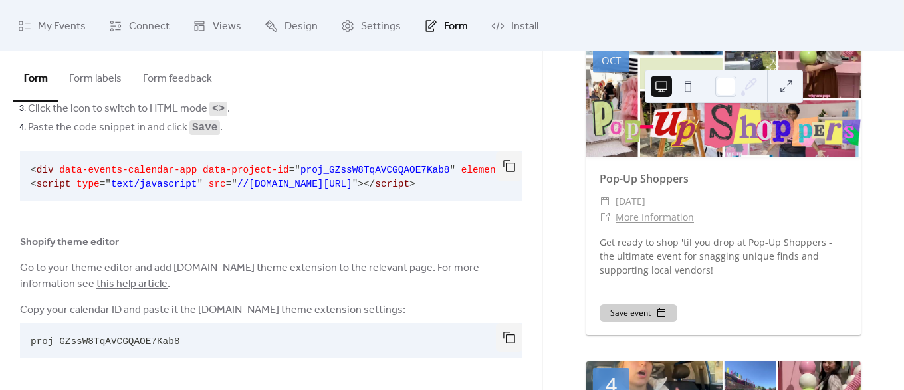
scroll to position [211, 0]
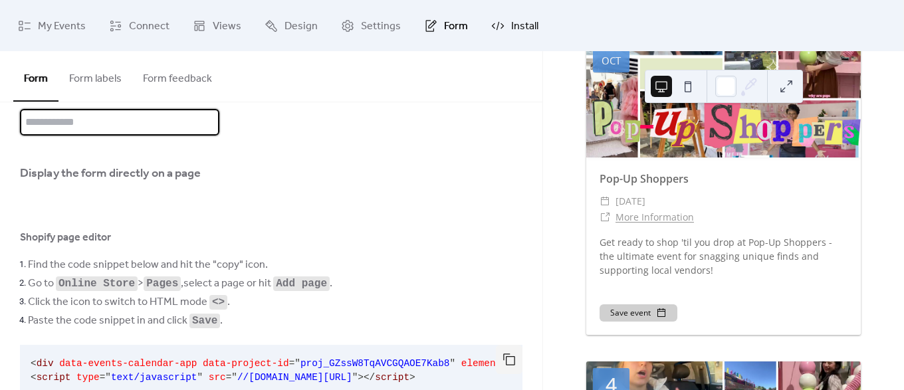
click at [529, 29] on span "Install" at bounding box center [524, 26] width 27 height 21
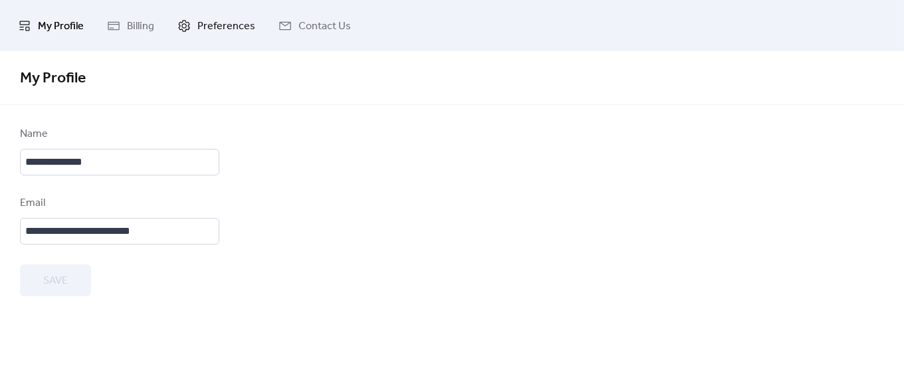
click at [218, 22] on span "Preferences" at bounding box center [226, 26] width 58 height 21
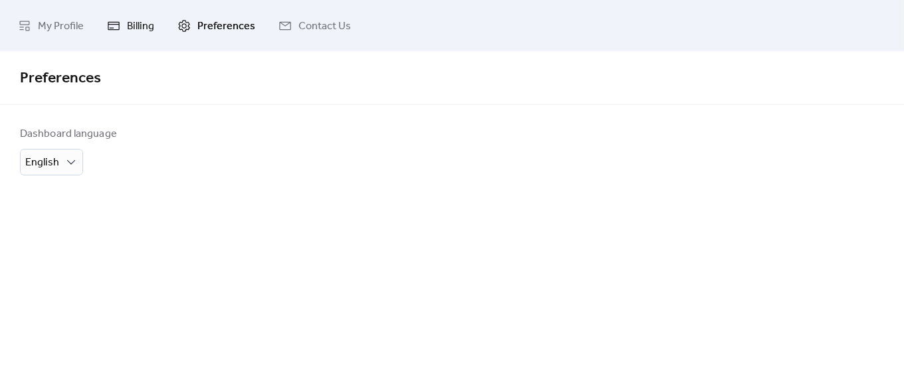
click at [143, 13] on link "Billing" at bounding box center [130, 25] width 67 height 41
